Goal: Task Accomplishment & Management: Manage account settings

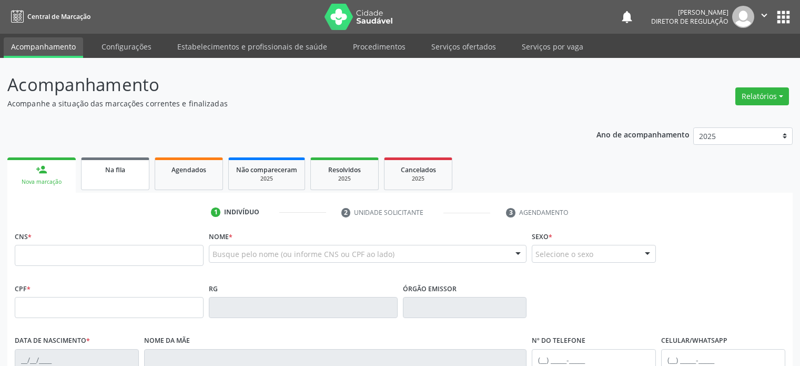
click at [126, 178] on link "Na fila" at bounding box center [115, 173] width 68 height 33
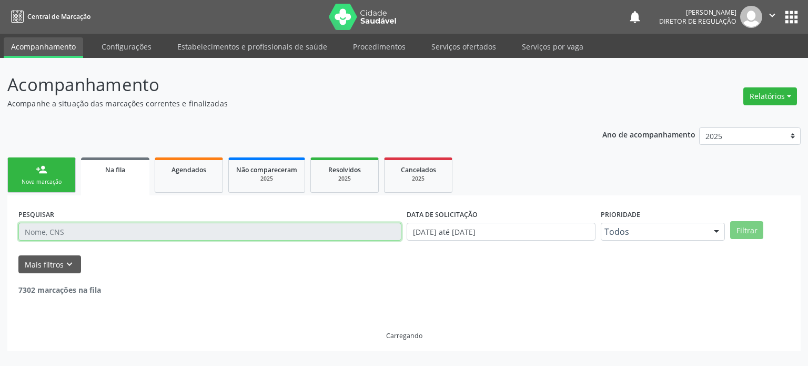
click at [54, 231] on input "text" at bounding box center [209, 231] width 383 height 18
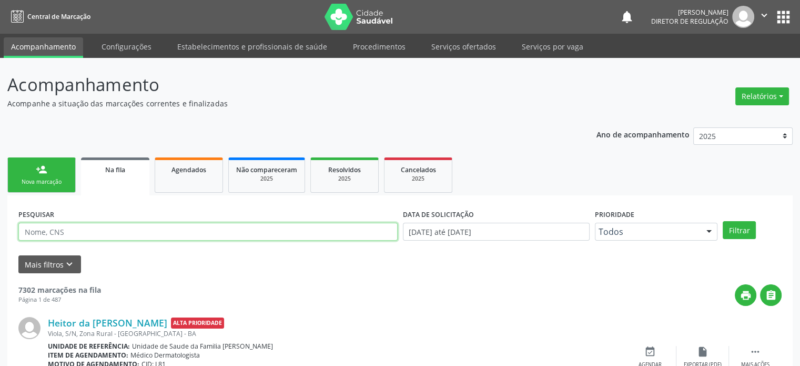
click at [54, 231] on input "text" at bounding box center [207, 231] width 379 height 18
click at [723, 221] on button "Filtrar" at bounding box center [739, 230] width 33 height 18
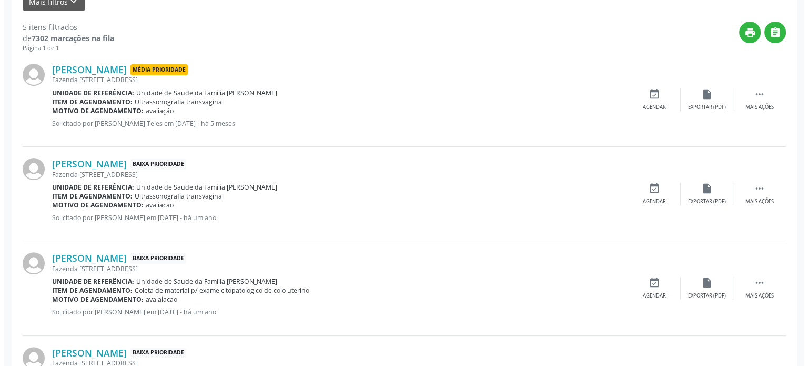
scroll to position [263, 0]
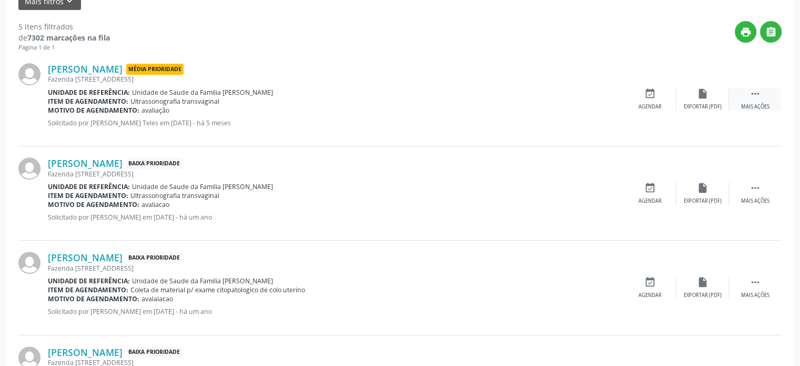
click at [759, 96] on icon "" at bounding box center [755, 94] width 12 height 12
click at [659, 97] on div "cancel Cancelar" at bounding box center [650, 99] width 53 height 23
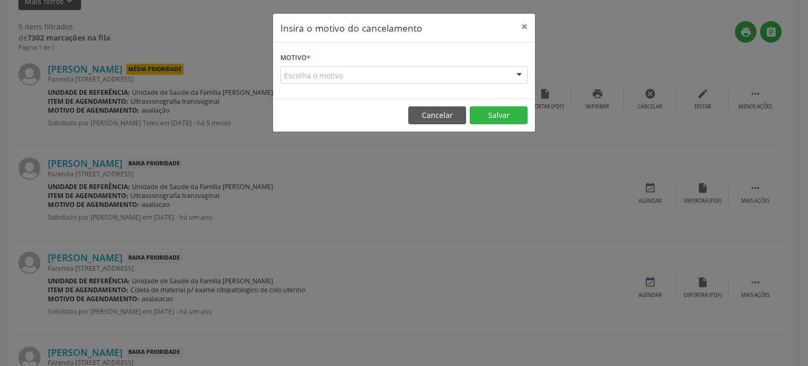
click at [300, 56] on label "Motivo *" at bounding box center [295, 58] width 30 height 16
click at [351, 72] on div "Escolha o motivo" at bounding box center [403, 75] width 247 height 18
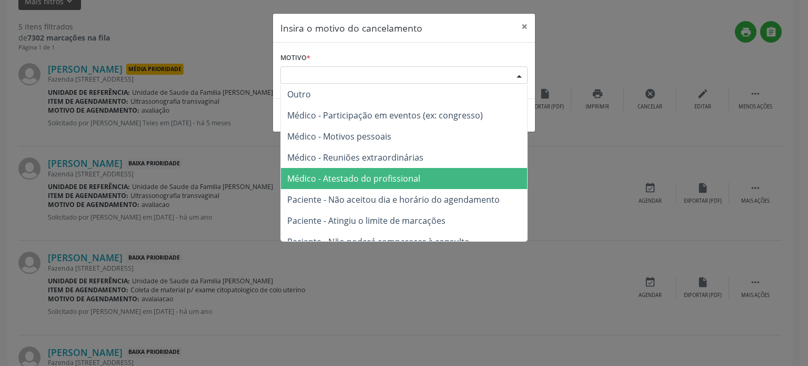
click at [362, 178] on span "Médico - Atestado do profissional" at bounding box center [353, 178] width 133 height 12
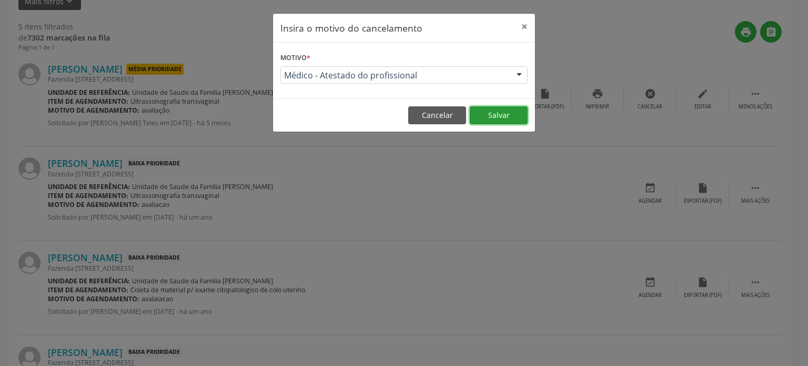
click at [495, 112] on button "Salvar" at bounding box center [499, 115] width 58 height 18
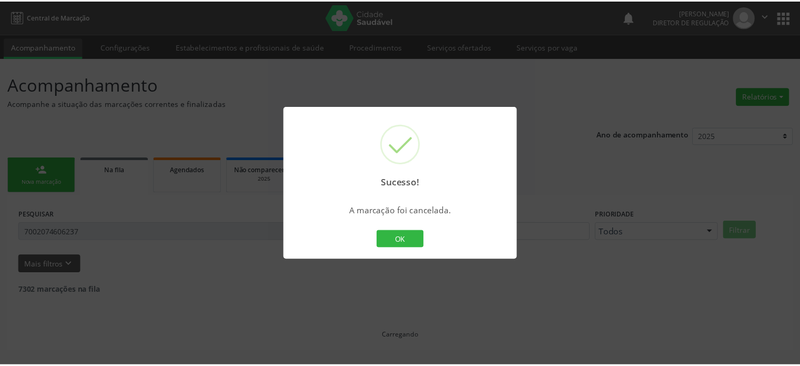
scroll to position [0, 0]
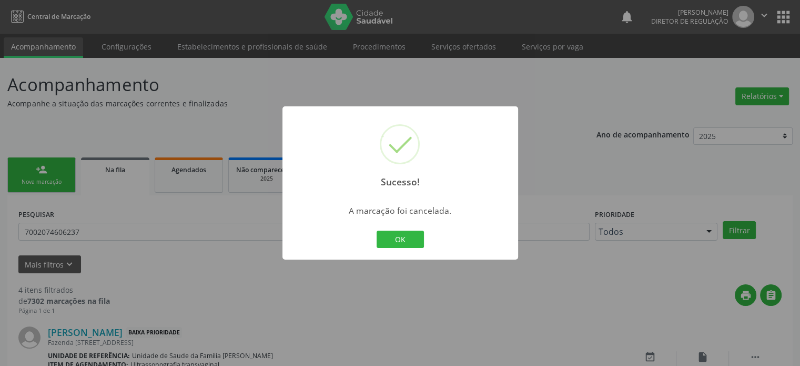
click at [393, 249] on div "OK Cancel" at bounding box center [400, 239] width 52 height 22
click at [399, 243] on button "OK" at bounding box center [400, 239] width 47 height 18
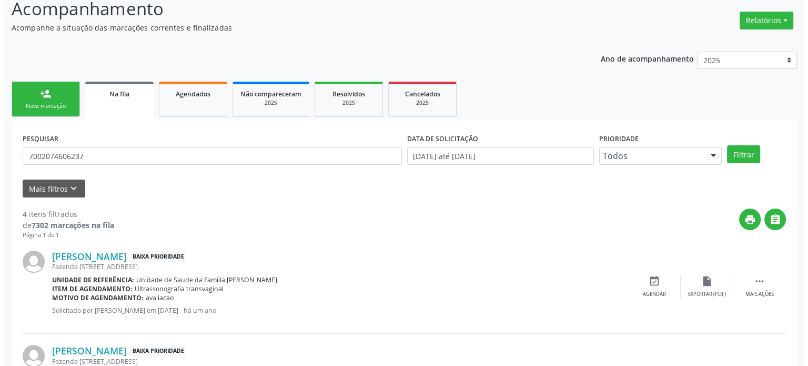
scroll to position [210, 0]
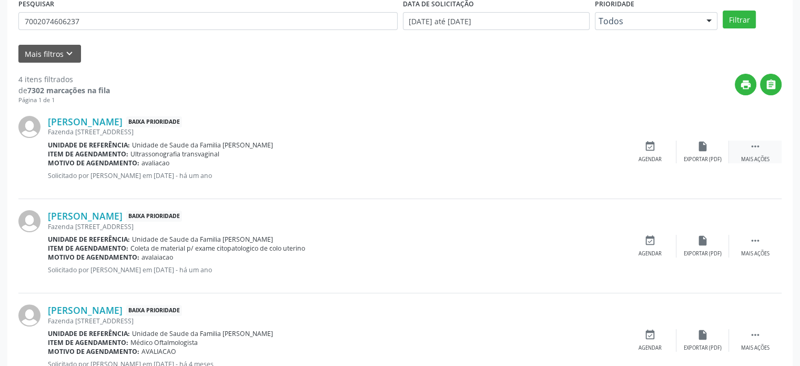
click at [749, 146] on icon "" at bounding box center [755, 146] width 12 height 12
click at [660, 149] on div "cancel Cancelar" at bounding box center [650, 151] width 53 height 23
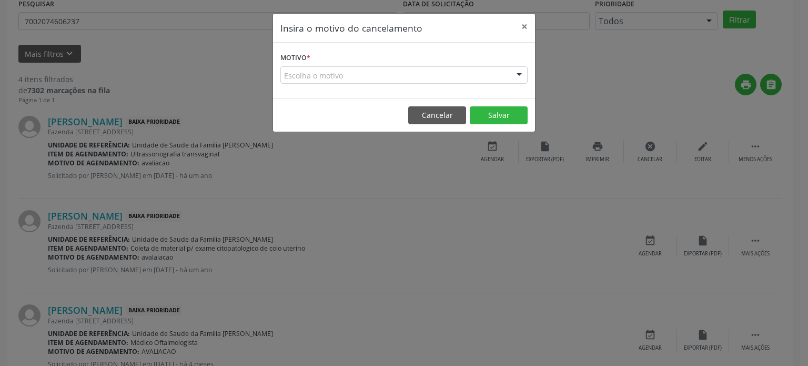
click at [409, 69] on div "Escolha o motivo" at bounding box center [403, 75] width 247 height 18
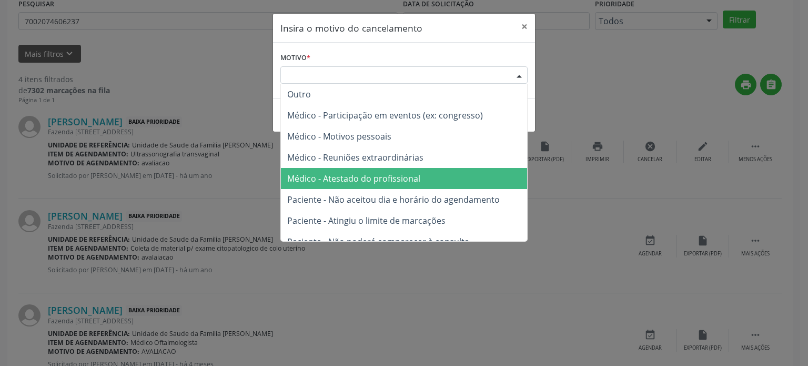
click at [369, 174] on span "Médico - Atestado do profissional" at bounding box center [353, 178] width 133 height 12
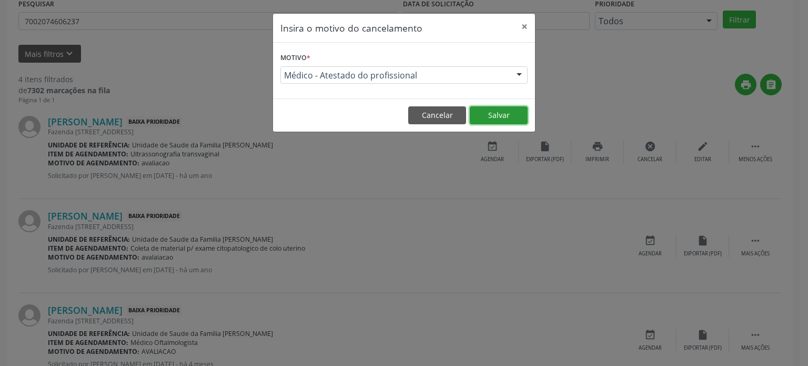
click at [504, 116] on button "Salvar" at bounding box center [499, 115] width 58 height 18
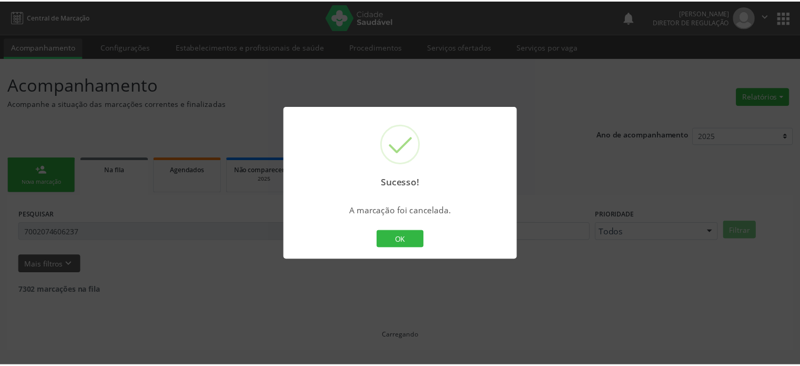
scroll to position [0, 0]
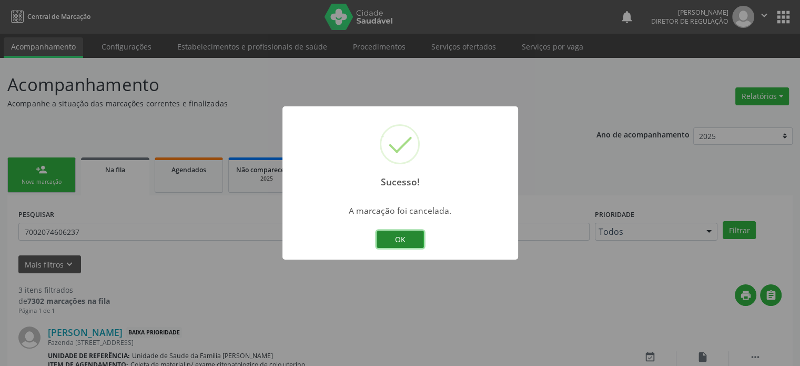
click at [405, 233] on button "OK" at bounding box center [400, 239] width 47 height 18
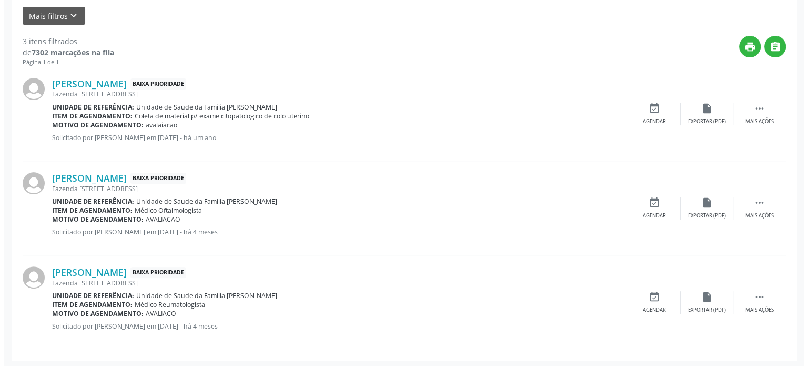
scroll to position [249, 0]
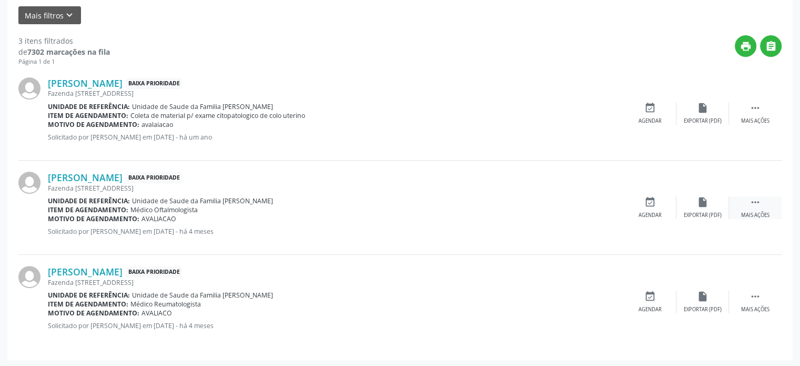
click at [764, 204] on div " Mais ações" at bounding box center [755, 207] width 53 height 23
click at [642, 204] on div "cancel Cancelar" at bounding box center [650, 207] width 53 height 23
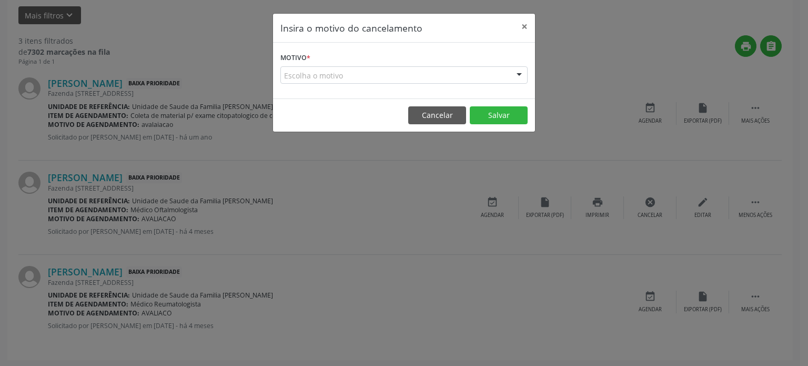
click at [307, 82] on div "Escolha o motivo" at bounding box center [403, 75] width 247 height 18
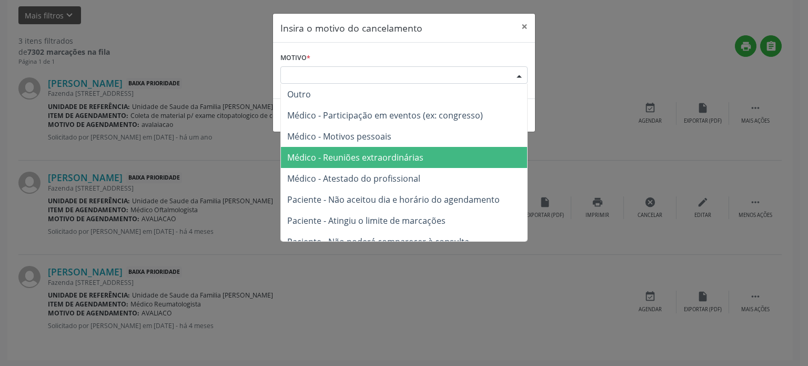
click at [336, 181] on span "Médico - Atestado do profissional" at bounding box center [353, 178] width 133 height 12
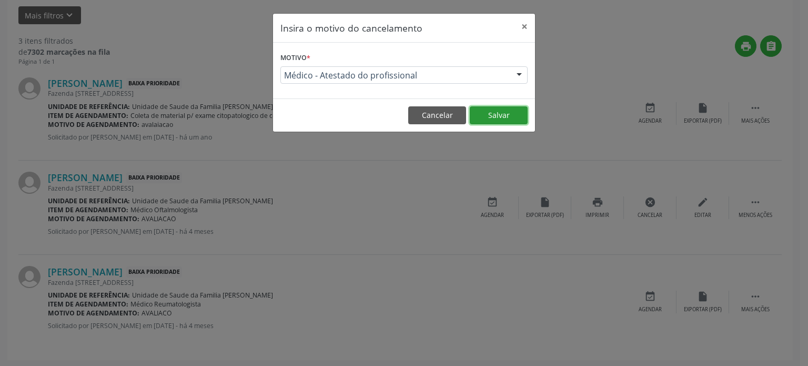
click at [499, 113] on button "Salvar" at bounding box center [499, 115] width 58 height 18
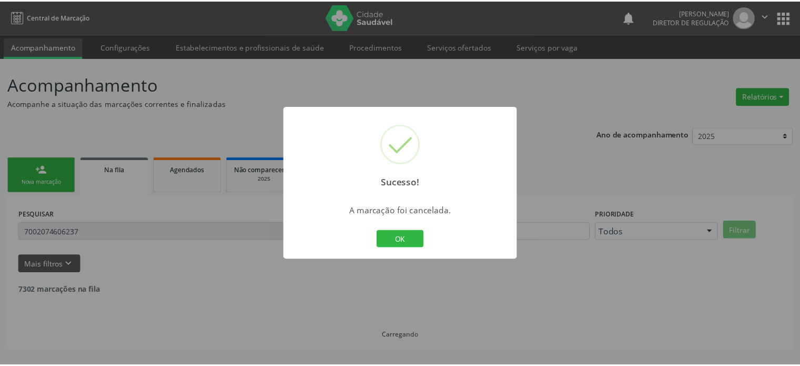
scroll to position [0, 0]
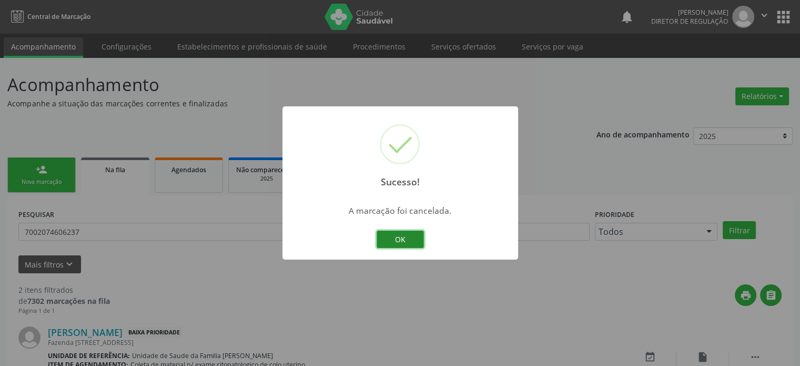
click at [407, 246] on button "OK" at bounding box center [400, 239] width 47 height 18
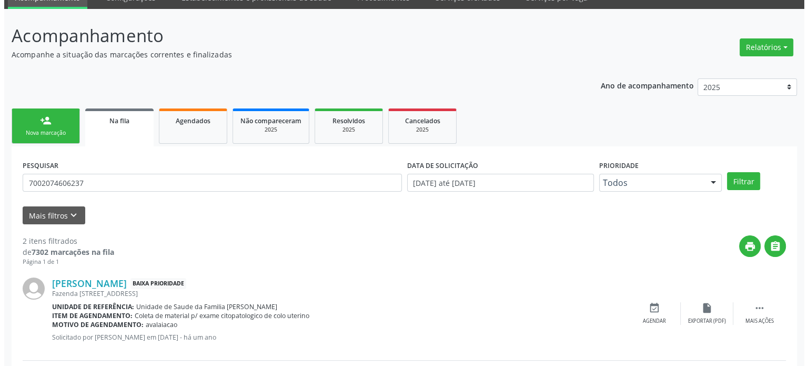
scroll to position [155, 0]
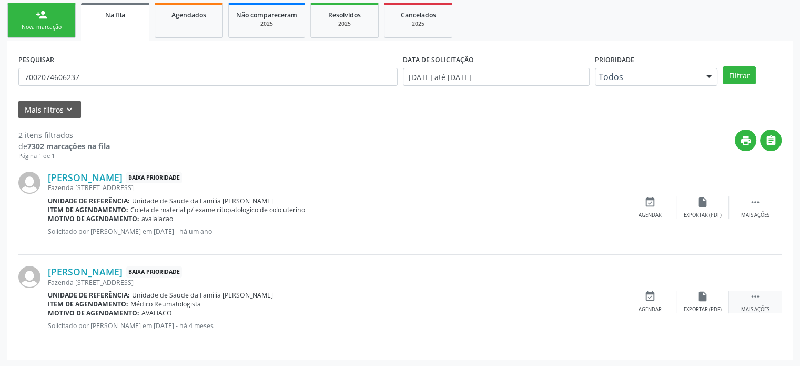
click at [751, 291] on icon "" at bounding box center [755, 296] width 12 height 12
click at [654, 297] on icon "cancel" at bounding box center [650, 296] width 12 height 12
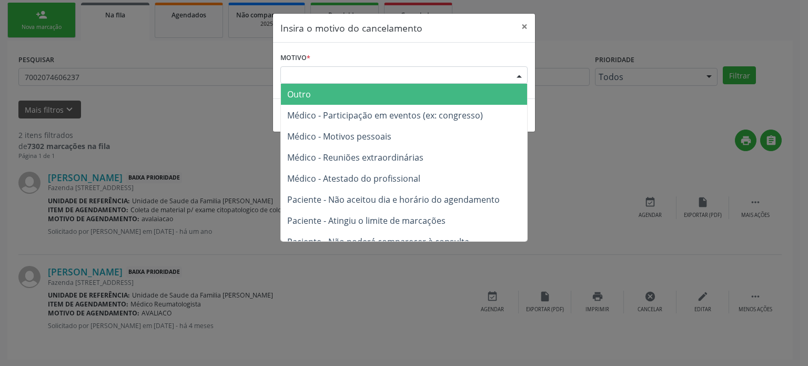
click at [311, 73] on div "Escolha o motivo" at bounding box center [403, 75] width 247 height 18
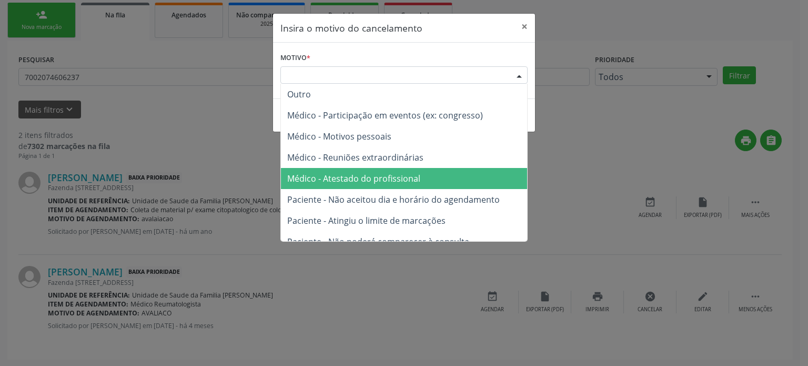
click at [348, 170] on span "Médico - Atestado do profissional" at bounding box center [404, 178] width 246 height 21
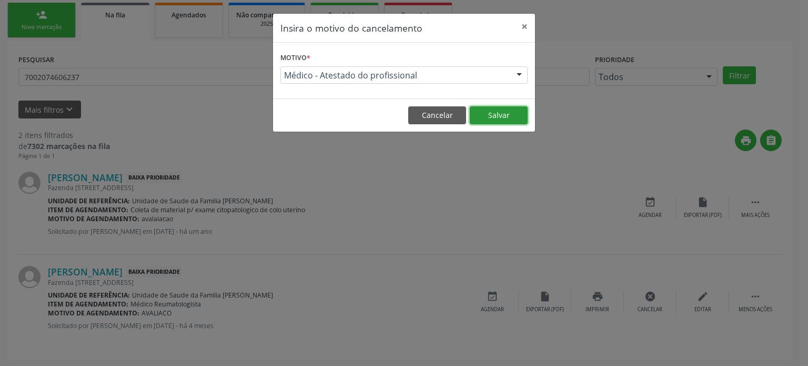
click at [499, 115] on button "Salvar" at bounding box center [499, 115] width 58 height 18
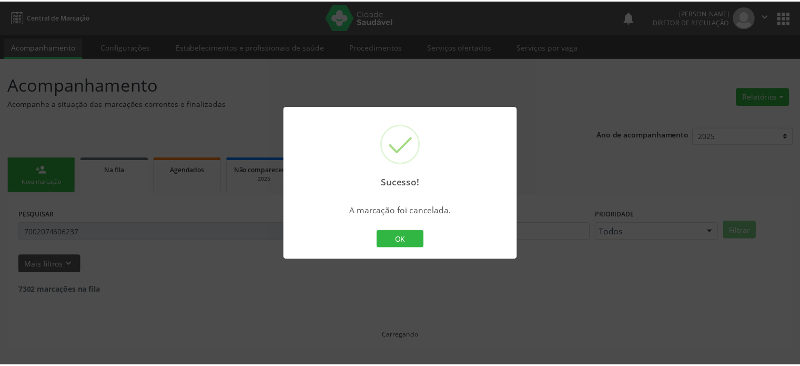
scroll to position [0, 0]
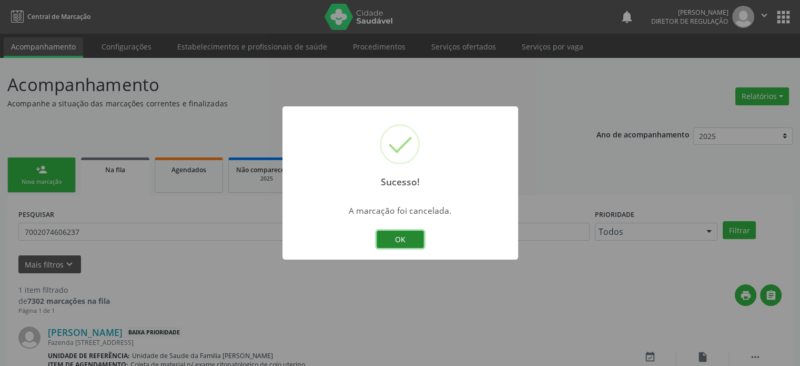
click at [405, 238] on button "OK" at bounding box center [400, 239] width 47 height 18
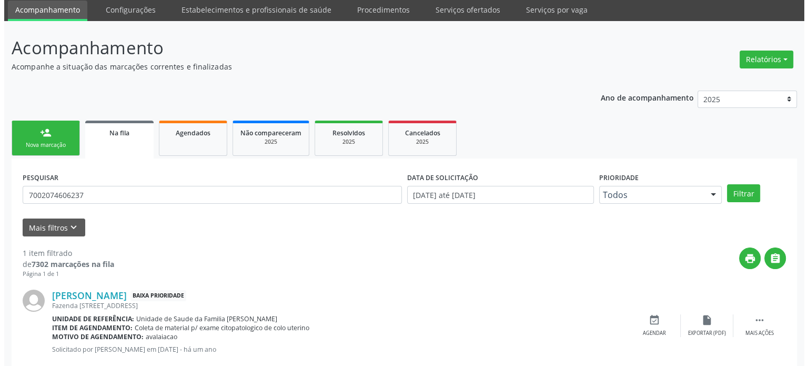
scroll to position [61, 0]
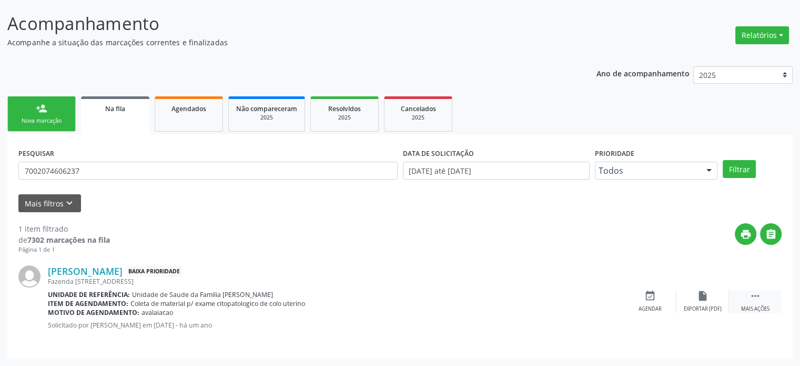
click at [748, 294] on div " Mais ações" at bounding box center [755, 301] width 53 height 23
click at [763, 299] on div " Menos ações" at bounding box center [755, 301] width 53 height 23
click at [763, 299] on div " Mais ações" at bounding box center [755, 301] width 53 height 23
click at [651, 299] on icon "cancel" at bounding box center [650, 296] width 12 height 12
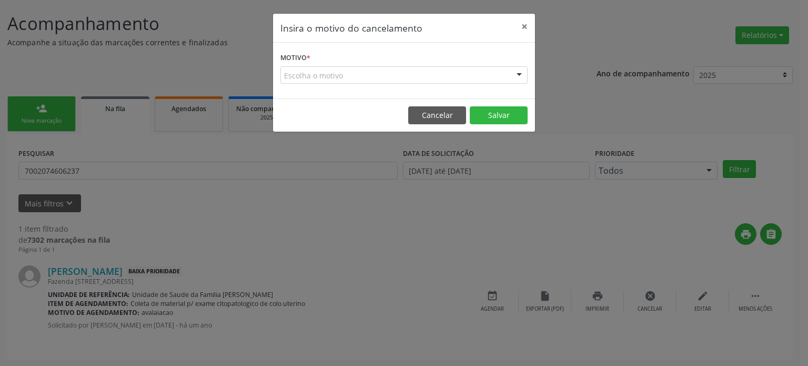
click at [321, 73] on div "Escolha o motivo" at bounding box center [403, 75] width 247 height 18
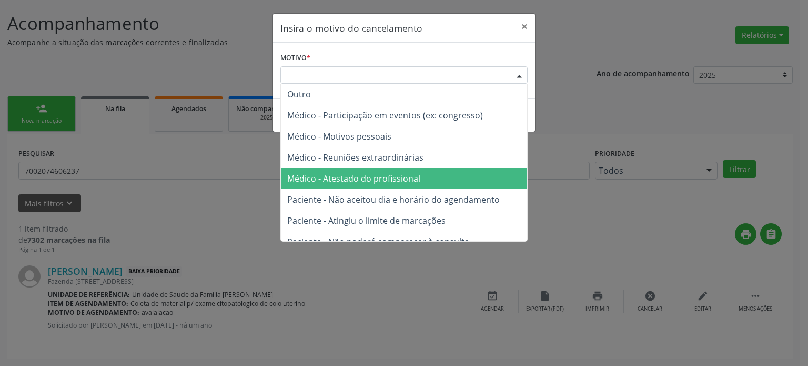
click at [377, 172] on span "Médico - Atestado do profissional" at bounding box center [353, 178] width 133 height 12
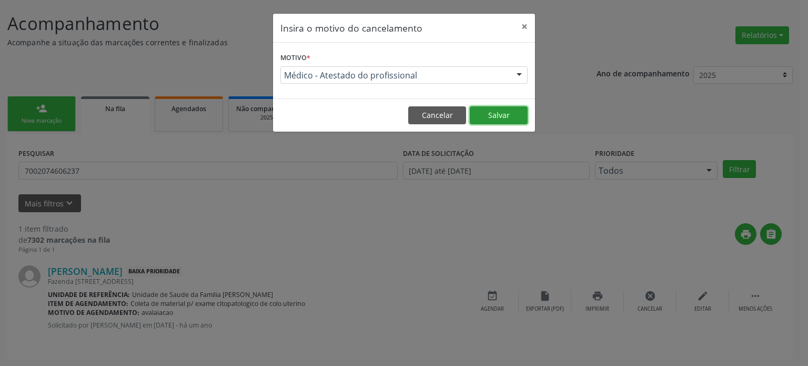
click at [492, 119] on button "Salvar" at bounding box center [499, 115] width 58 height 18
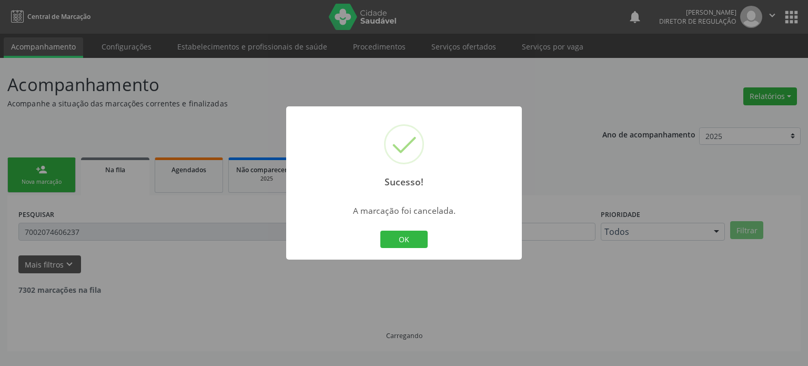
scroll to position [0, 0]
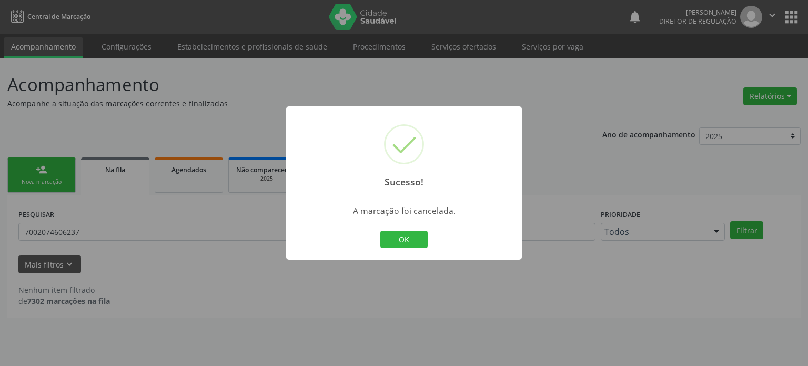
click at [178, 207] on div "Sucesso! × A marcação foi cancelada. OK Cancel" at bounding box center [404, 183] width 808 height 366
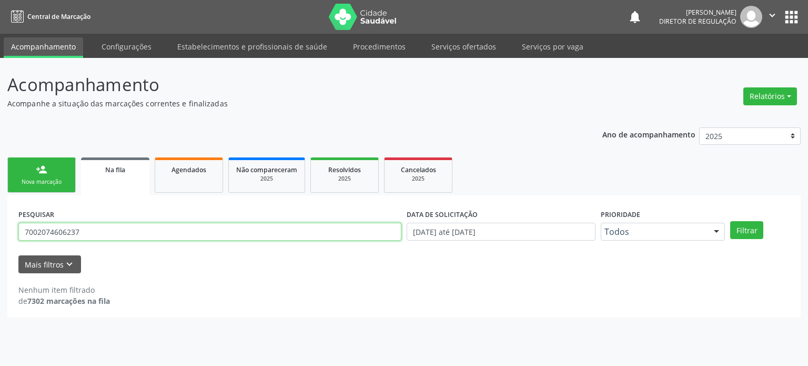
click at [149, 234] on input "7002074606237" at bounding box center [209, 231] width 383 height 18
click at [730, 221] on button "Filtrar" at bounding box center [746, 230] width 33 height 18
click at [149, 234] on input "[PERSON_NAME]" at bounding box center [209, 231] width 383 height 18
type input "[PERSON_NAME] de al"
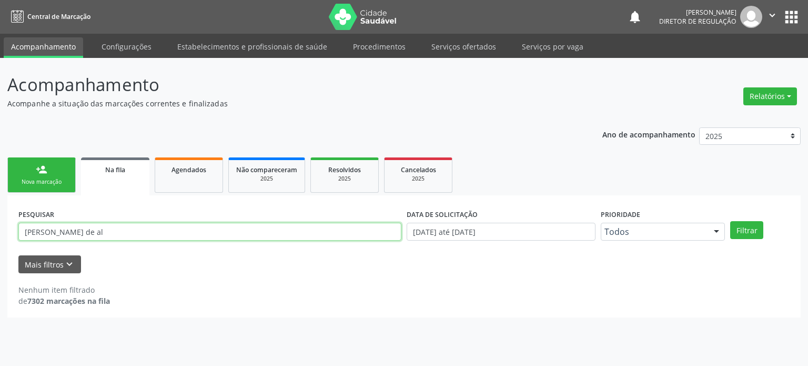
click at [730, 221] on button "Filtrar" at bounding box center [746, 230] width 33 height 18
click at [109, 232] on input "[PERSON_NAME] de al" at bounding box center [209, 231] width 383 height 18
type input "[PERSON_NAME] de al"
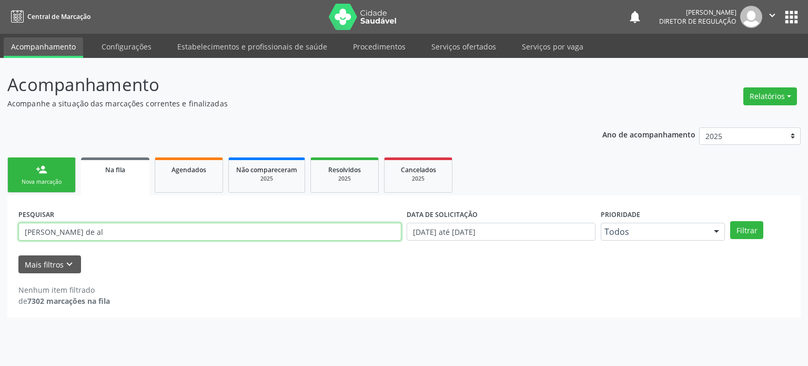
click at [730, 221] on button "Filtrar" at bounding box center [746, 230] width 33 height 18
click at [122, 229] on input "[PERSON_NAME] de al" at bounding box center [209, 231] width 383 height 18
click at [730, 221] on button "Filtrar" at bounding box center [746, 230] width 33 height 18
click at [73, 235] on input "[PERSON_NAME] de al" at bounding box center [209, 231] width 383 height 18
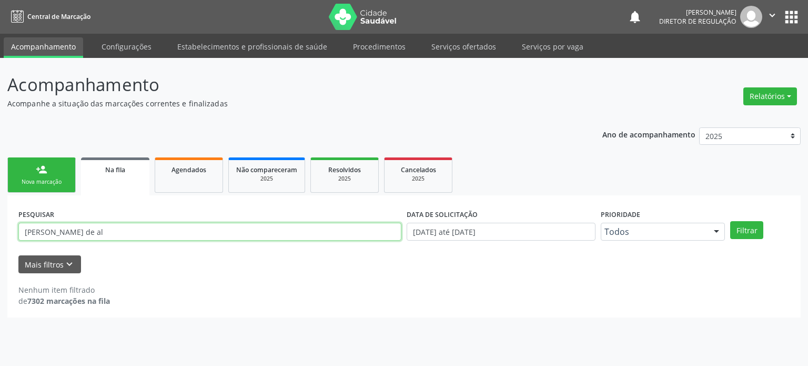
click at [73, 235] on input "[PERSON_NAME] de al" at bounding box center [209, 231] width 383 height 18
click at [793, 12] on button "apps" at bounding box center [791, 17] width 18 height 18
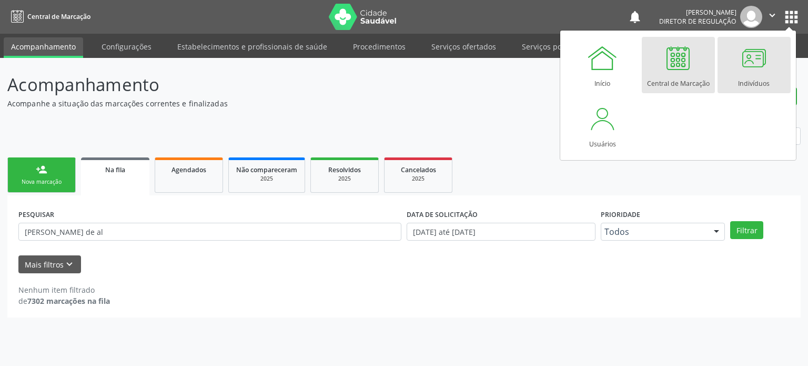
click at [747, 76] on div "Indivíduos" at bounding box center [754, 81] width 32 height 14
